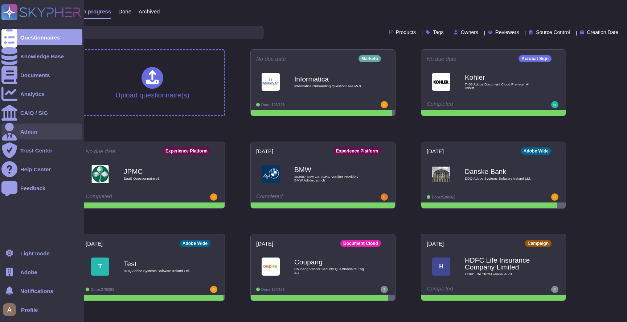
click at [28, 135] on div "Admin" at bounding box center [41, 132] width 81 height 16
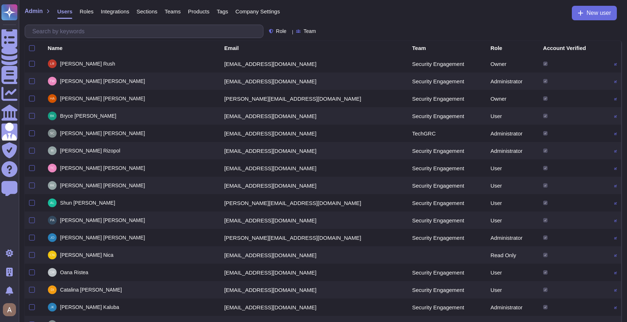
click at [193, 11] on span "Products" at bounding box center [198, 11] width 21 height 5
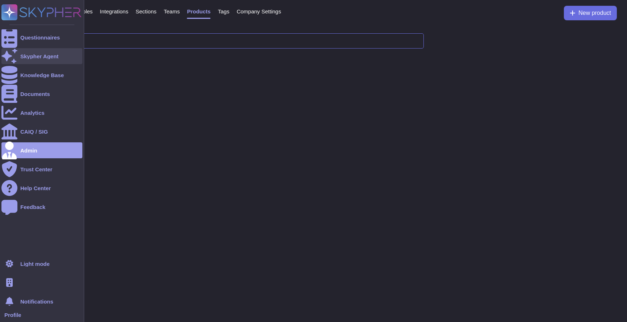
click at [15, 59] on div at bounding box center [9, 56] width 16 height 16
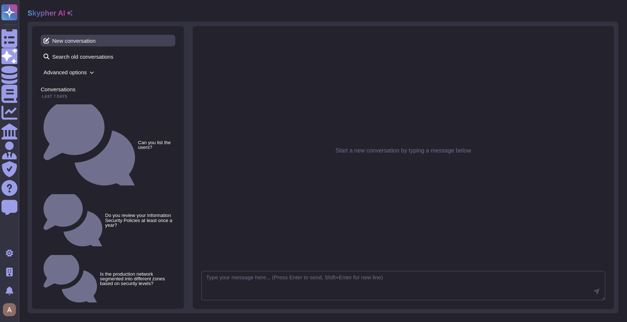
click at [134, 40] on span "New conversation" at bounding box center [108, 41] width 135 height 12
click at [286, 276] on textarea at bounding box center [403, 286] width 404 height 30
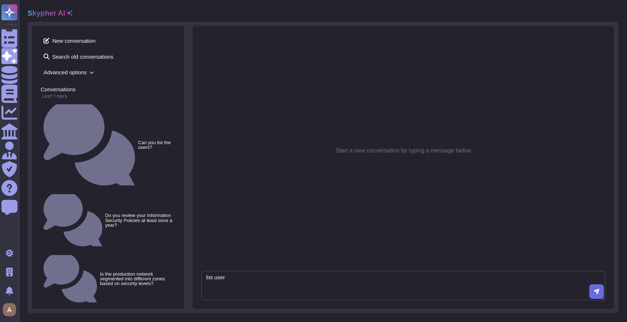
type textarea "list users"
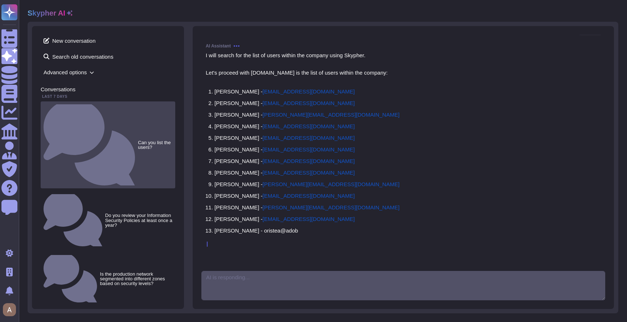
click at [108, 106] on div "Can you list the users?" at bounding box center [108, 145] width 135 height 87
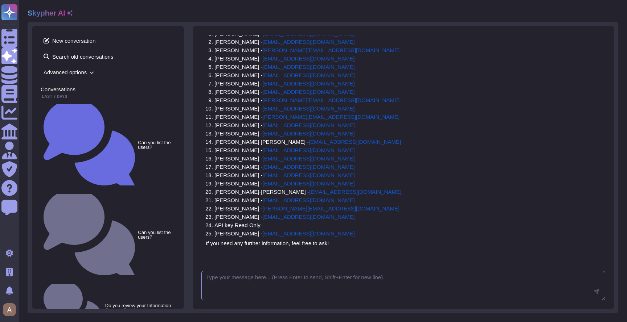
scroll to position [77, 0]
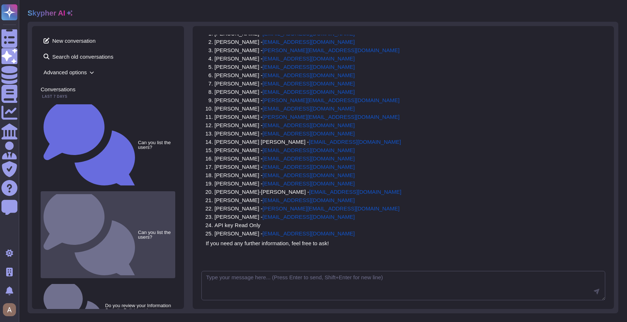
click at [112, 191] on div "Can you list the users?" at bounding box center [108, 234] width 135 height 87
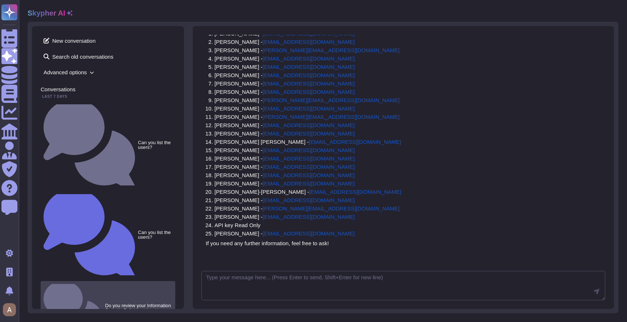
click at [132, 304] on small "Do you review your Information Security Policies at least once a year?" at bounding box center [138, 311] width 67 height 14
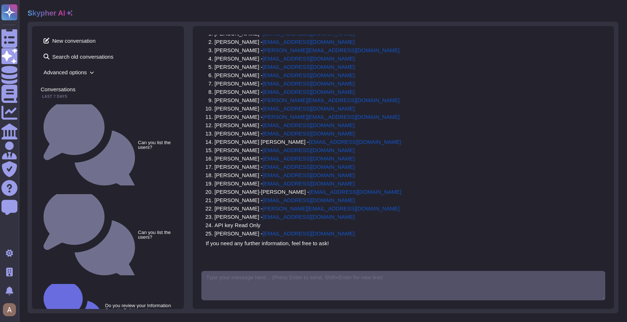
scroll to position [0, 0]
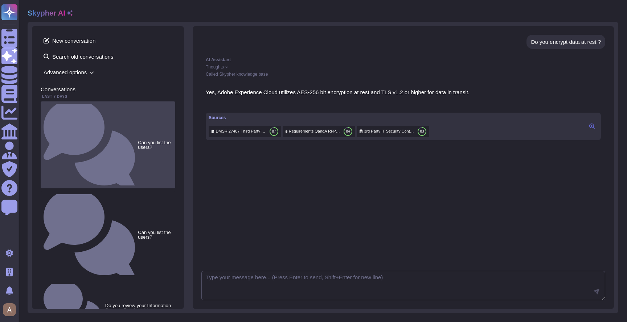
click at [137, 110] on div "Can you list the users?" at bounding box center [108, 145] width 135 height 87
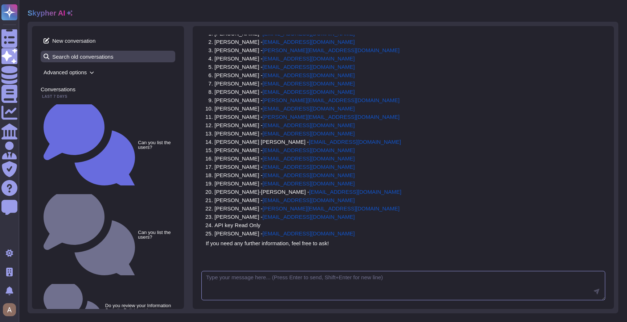
scroll to position [77, 0]
click at [78, 73] on span "Advanced options" at bounding box center [108, 72] width 135 height 11
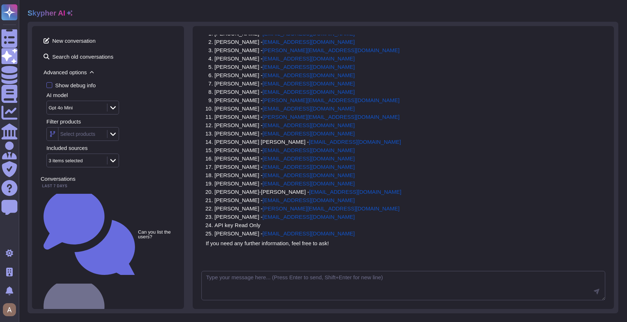
click at [76, 103] on div "Gpt 4o Mini" at bounding box center [76, 107] width 58 height 13
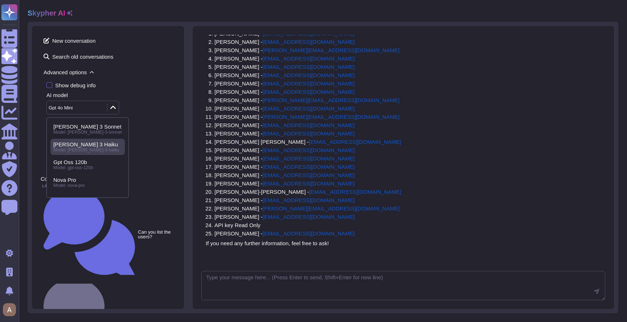
scroll to position [33, 0]
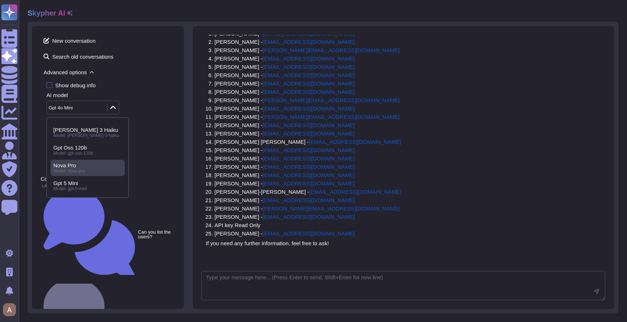
click at [79, 172] on span "Model: nova-pro" at bounding box center [69, 171] width 32 height 5
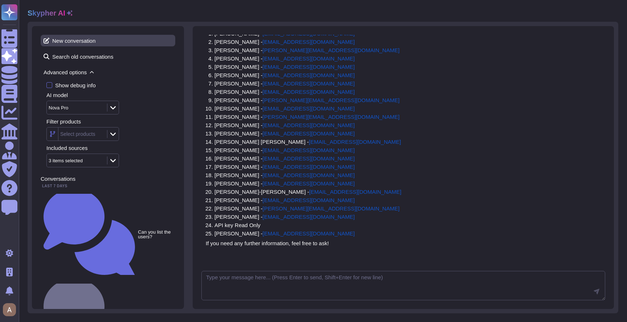
click at [100, 45] on span "New conversation" at bounding box center [108, 41] width 135 height 12
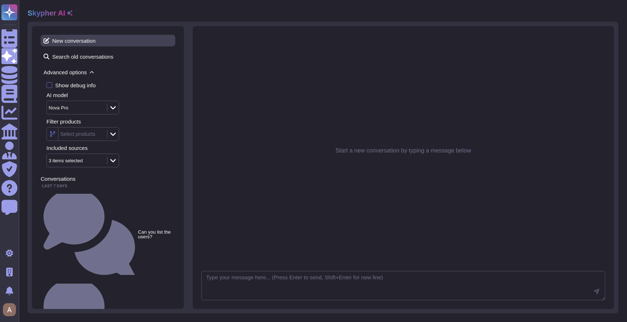
scroll to position [0, 0]
click at [284, 276] on textarea at bounding box center [403, 286] width 404 height 30
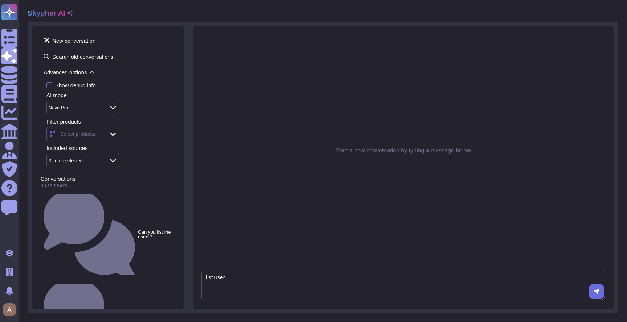
type textarea "list users"
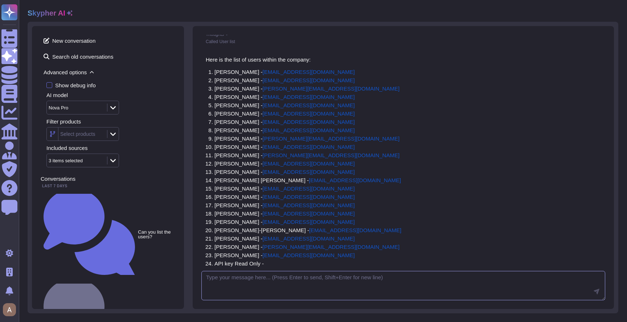
scroll to position [77, 0]
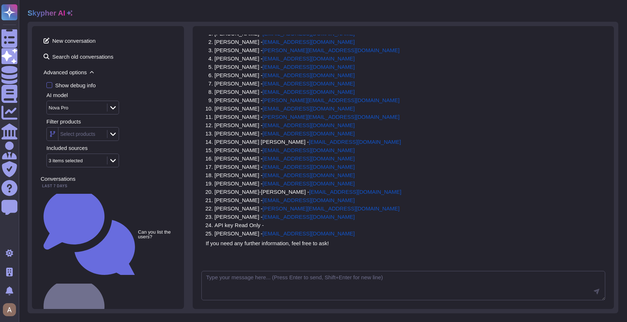
click at [395, 185] on div "Here is the list of users within the company: Louis Rush - lrush@adobe.com Tyso…" at bounding box center [403, 132] width 395 height 228
drag, startPoint x: 237, startPoint y: 219, endPoint x: 239, endPoint y: 227, distance: 9.0
click at [239, 227] on ol "Louis Rush - lrush@adobe.com Tyson Wray - twray@adobe.com Sean Haahr - haahr@ad…" at bounding box center [303, 135] width 195 height 209
click at [239, 231] on li "Matthias Ratajczyk - mratajczyk@adobe.com" at bounding box center [307, 233] width 187 height 5
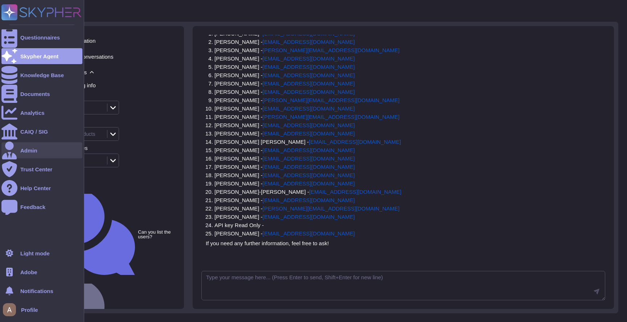
click at [36, 153] on div "Admin" at bounding box center [28, 150] width 17 height 5
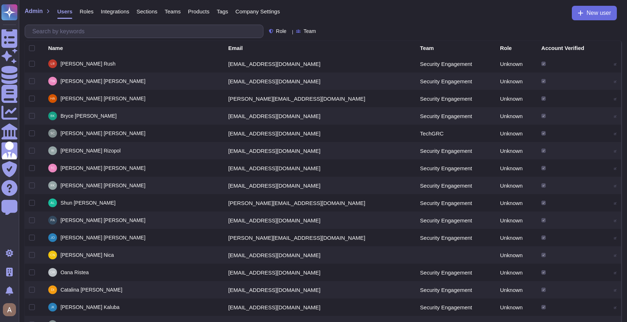
click at [207, 10] on span "Products" at bounding box center [198, 11] width 21 height 5
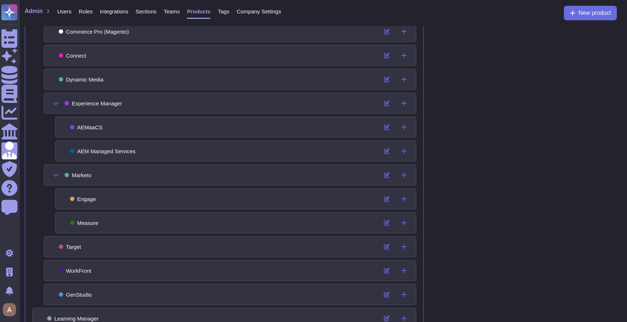
scroll to position [306, 0]
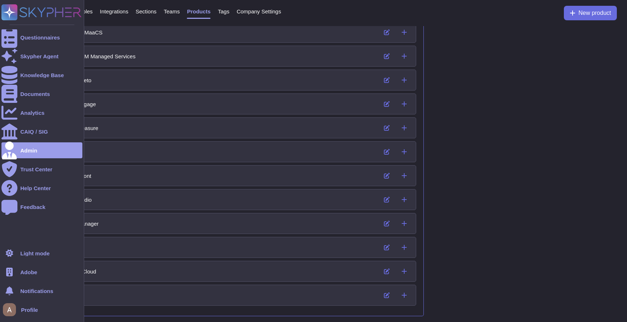
click at [12, 272] on icon at bounding box center [9, 272] width 7 height 9
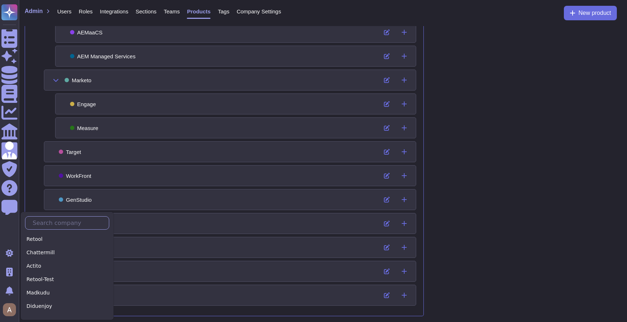
click at [64, 220] on input "text" at bounding box center [69, 223] width 80 height 13
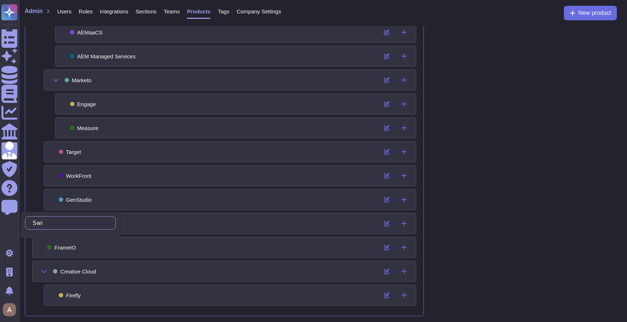
type input "Swil"
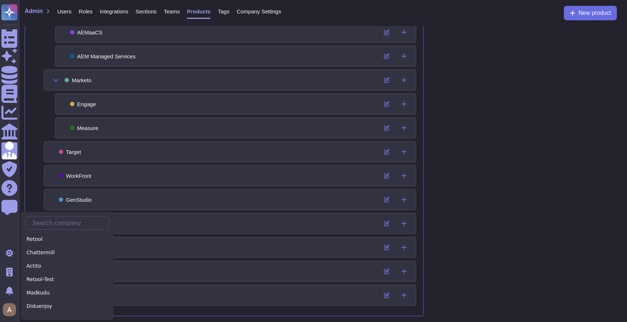
click at [486, 136] on div "Adobe Wide Document Cloud Acrobat Sign Experience Cloud Offering Experience Pla…" at bounding box center [323, 21] width 608 height 601
